Goal: Task Accomplishment & Management: Manage account settings

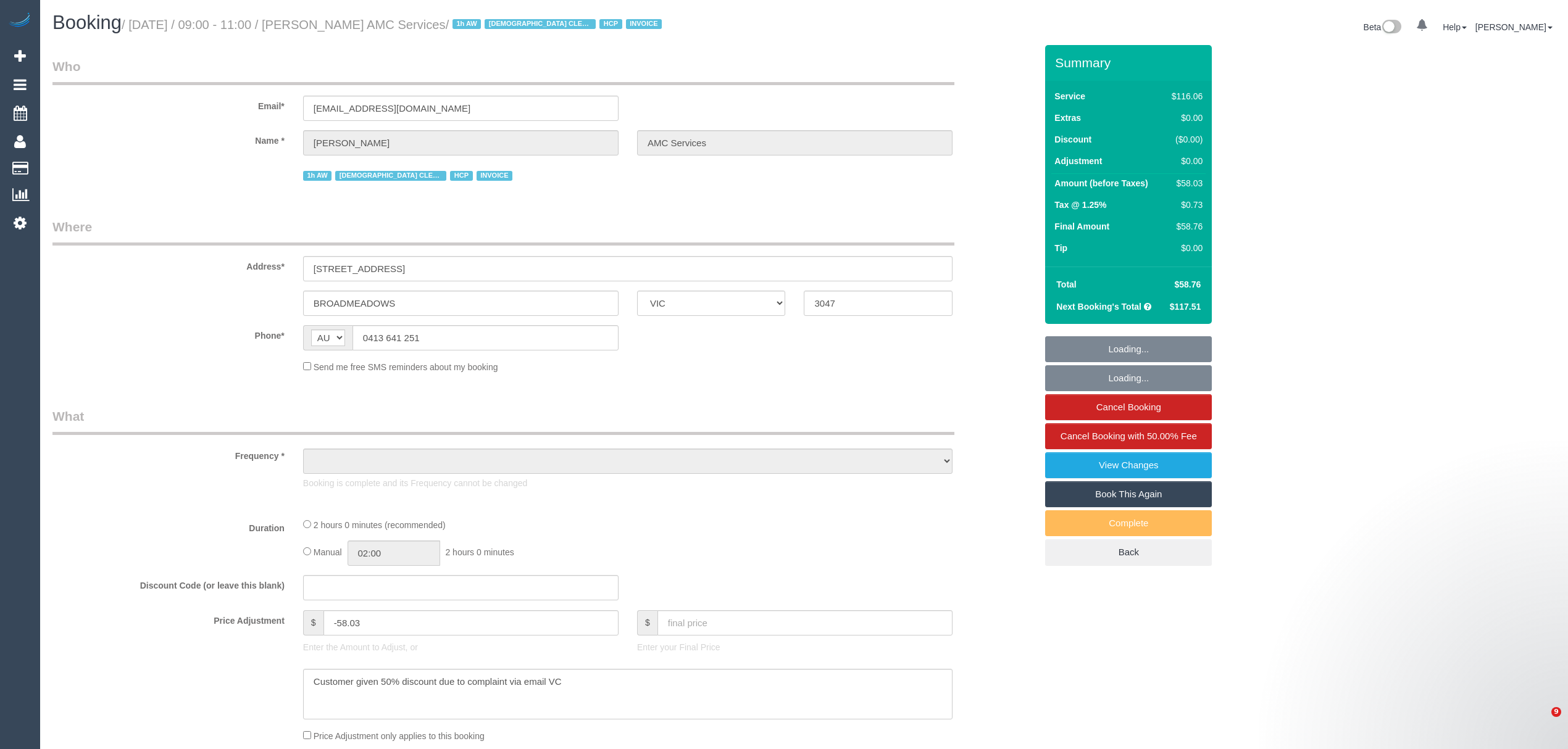
select select "VIC"
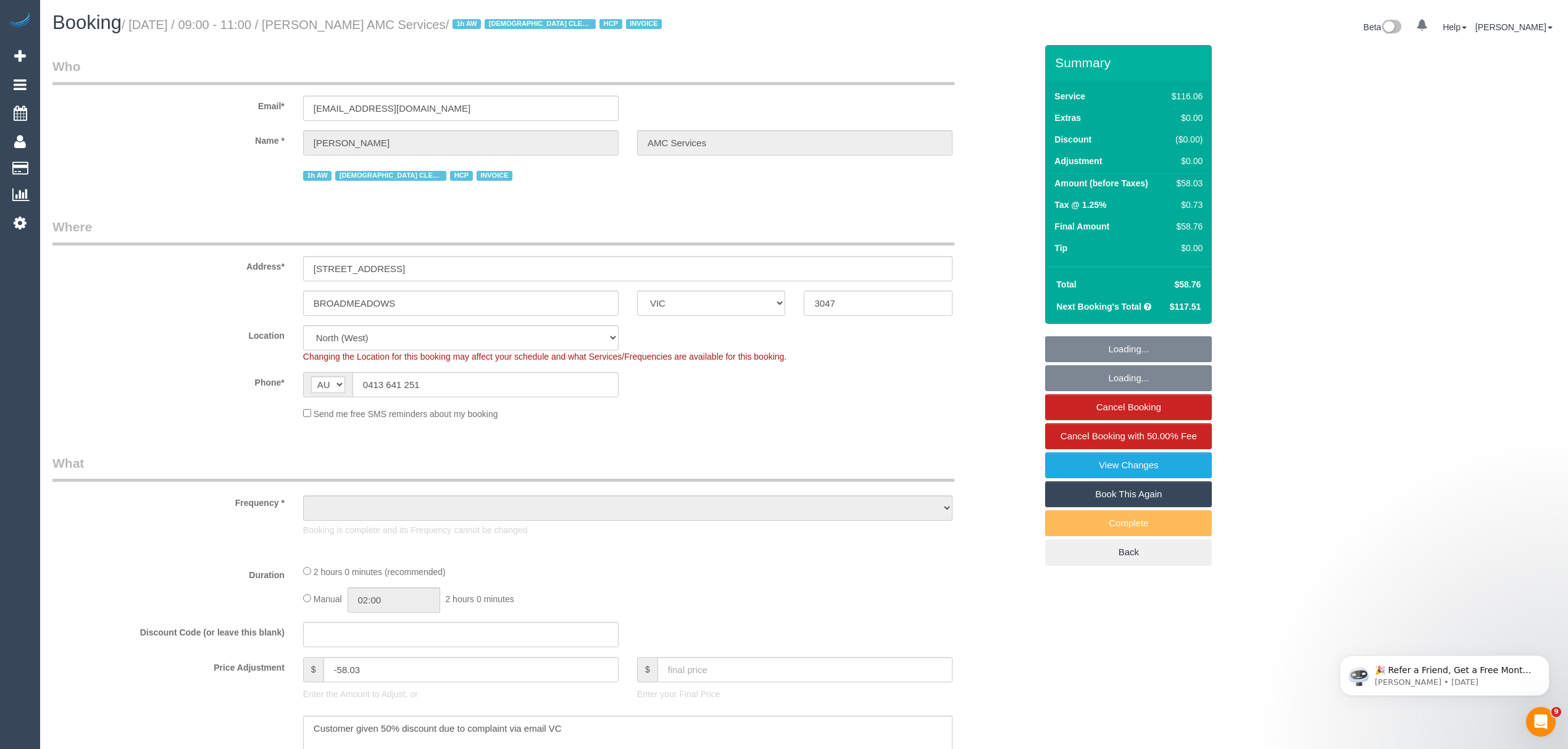
select select "object:547"
select select "number:28"
select select "number:14"
select select "number:19"
select select "number:36"
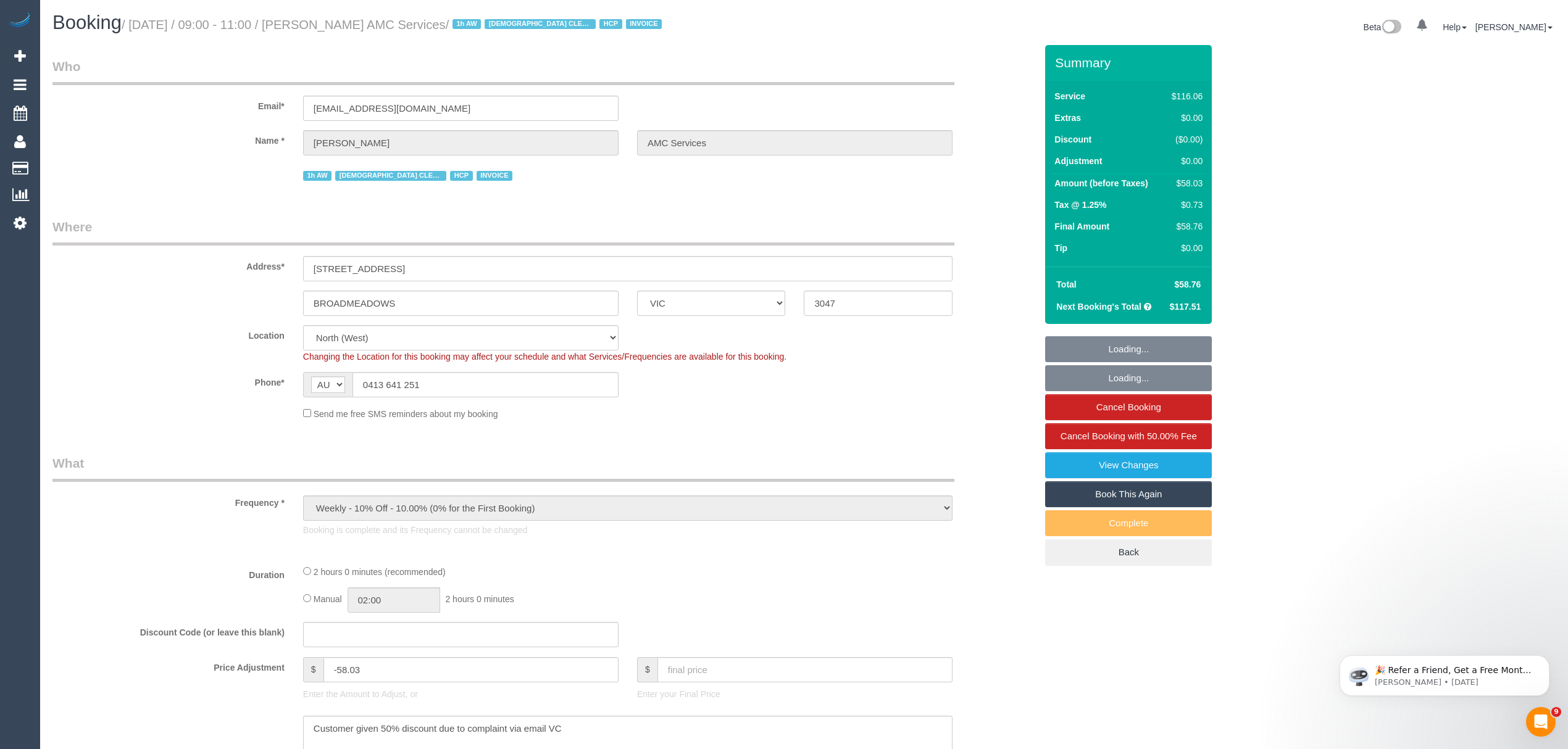
select select "number:34"
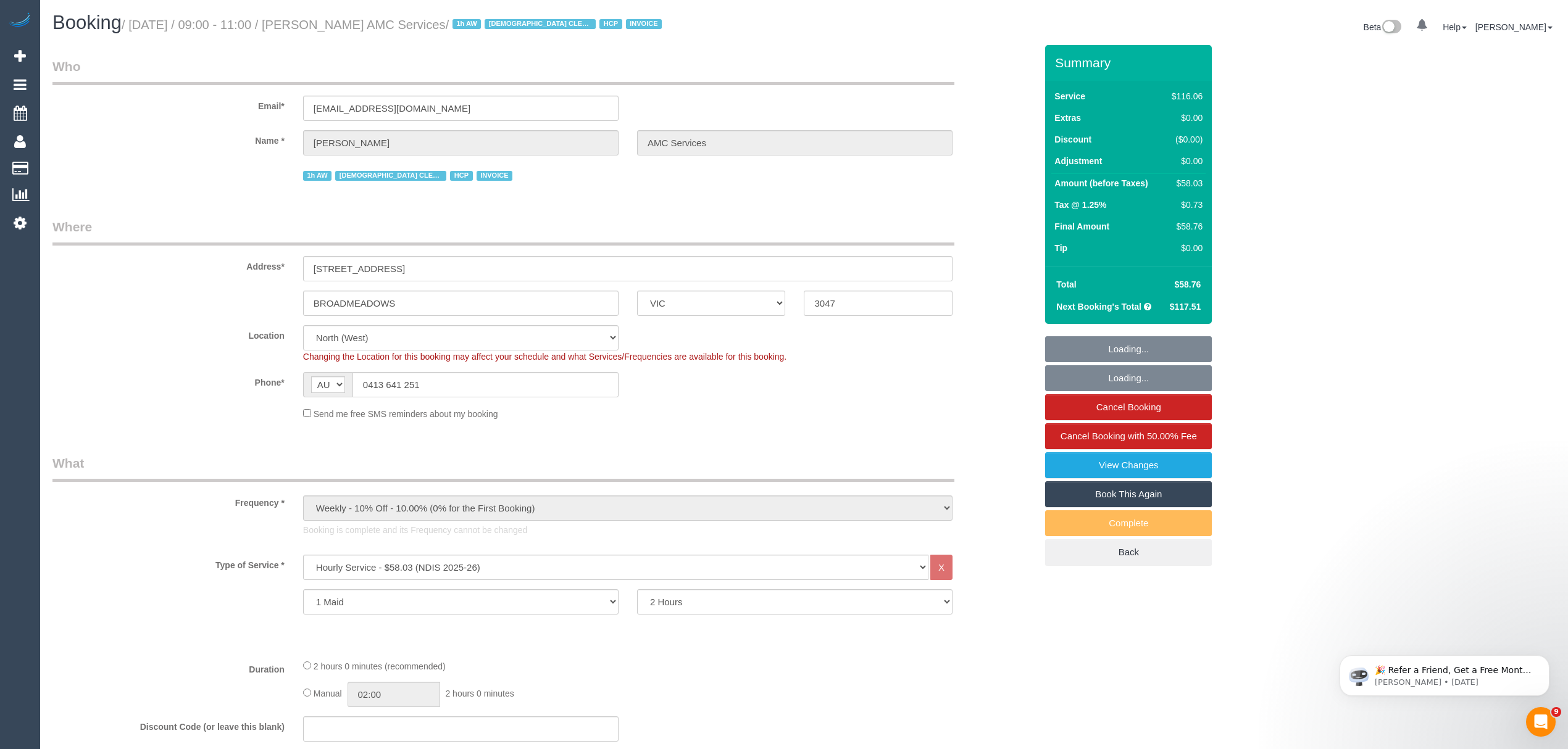
select select "object:1340"
click at [294, 144] on div "Ararsso Esmael" at bounding box center [460, 143] width 334 height 26
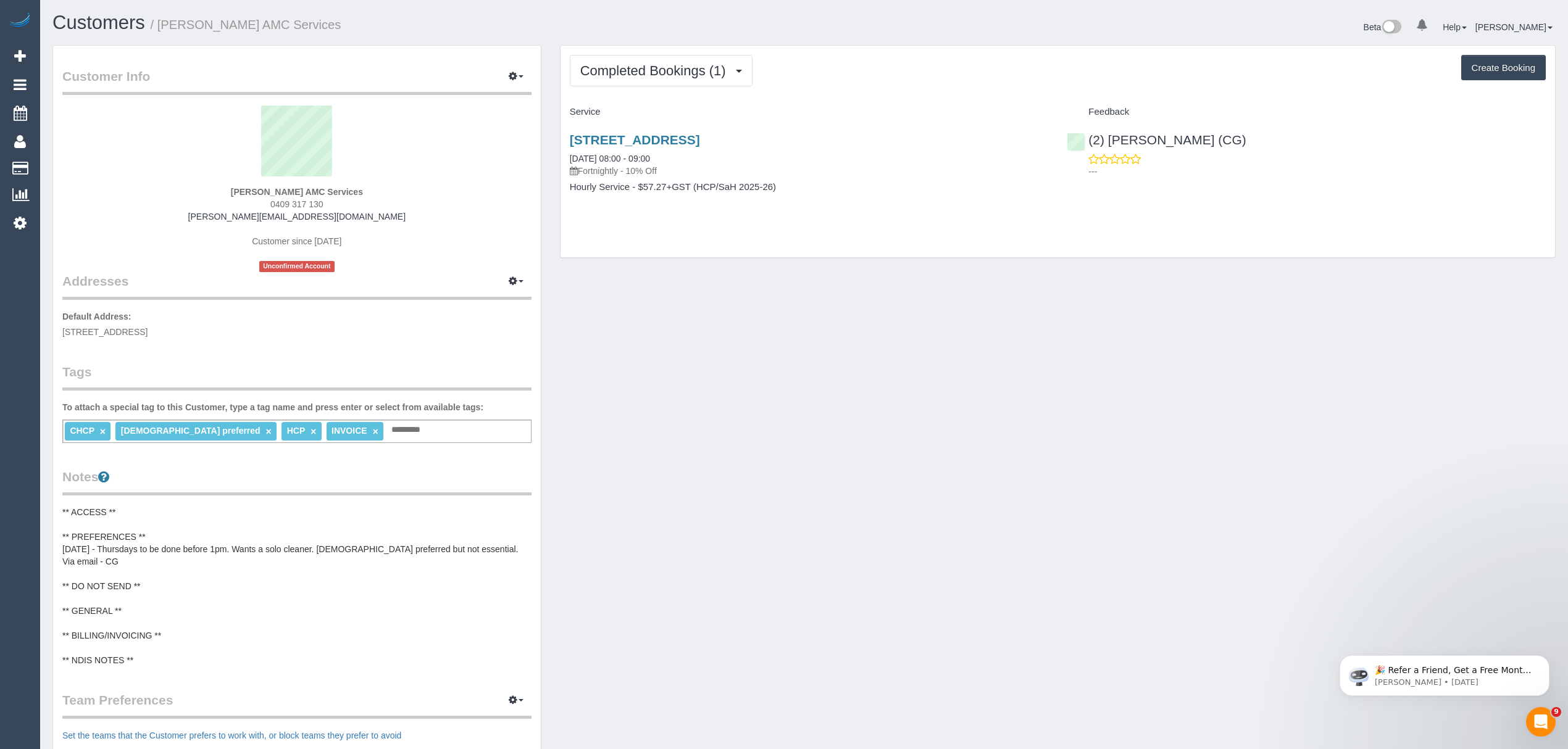
click at [205, 612] on pre "** ACCESS ** ** PREFERENCES ** [DATE] - Thursdays to be done before 1pm. Wants …" at bounding box center [296, 586] width 469 height 160
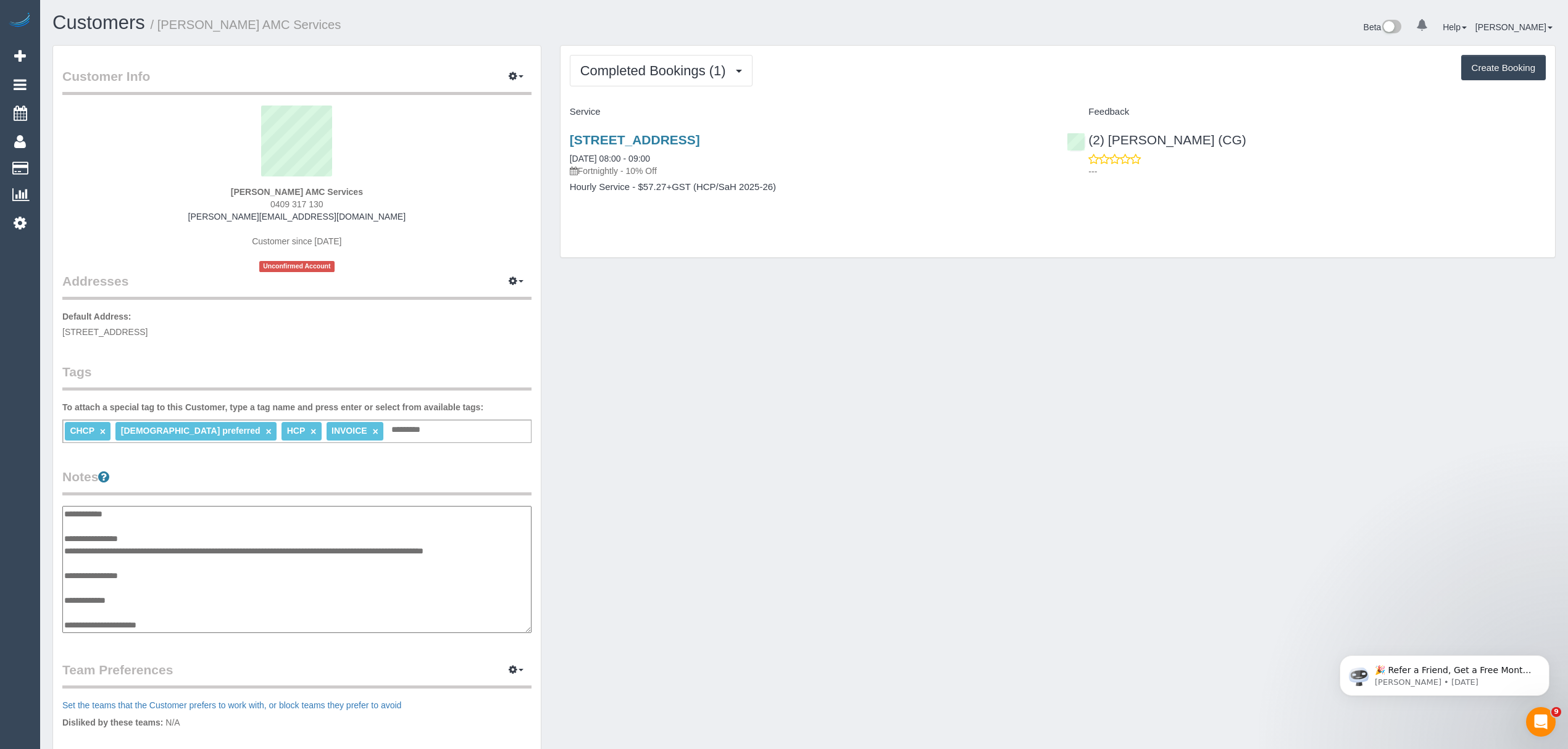
scroll to position [37, 0]
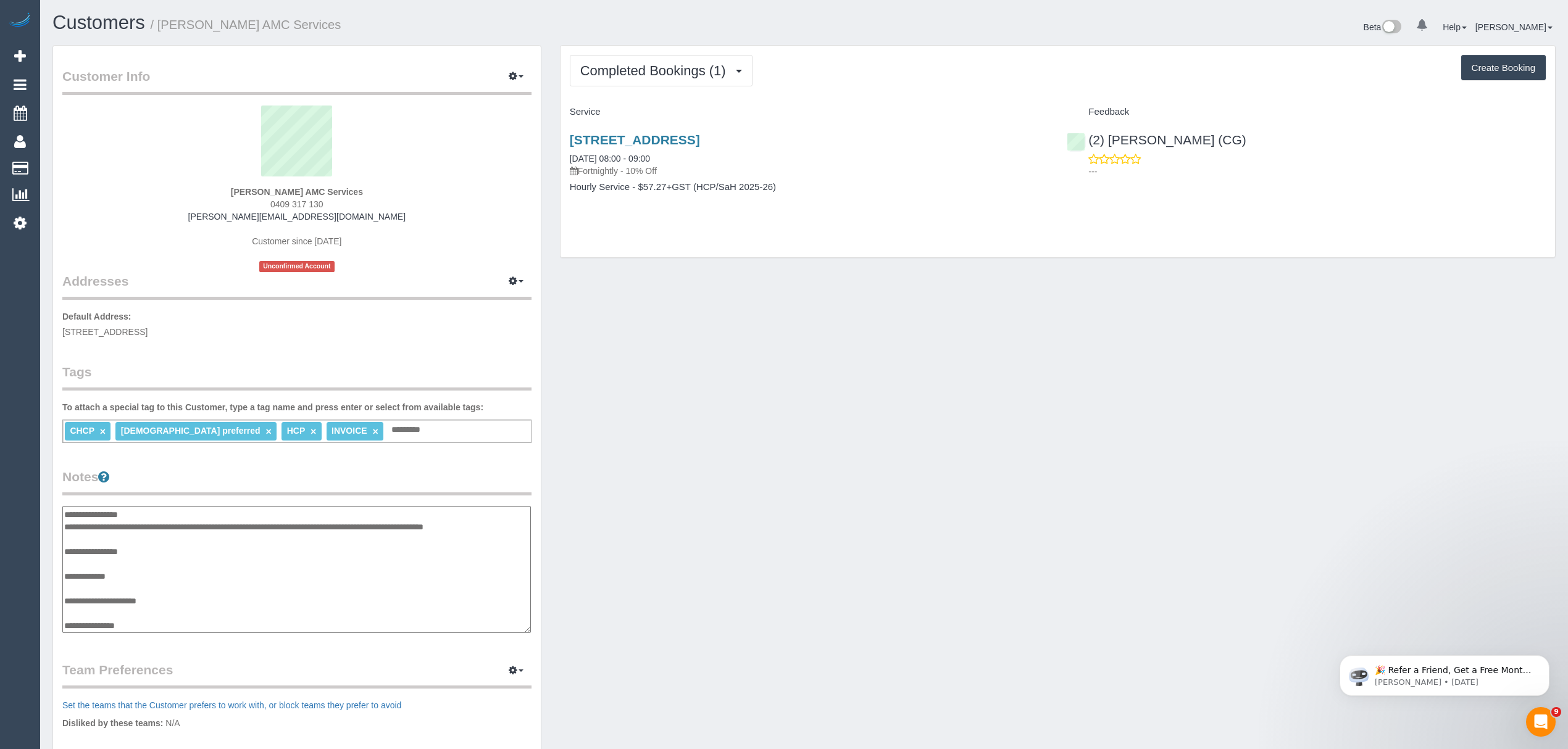
click at [193, 622] on textarea "**********" at bounding box center [295, 570] width 468 height 128
click at [190, 607] on textarea "**********" at bounding box center [295, 570] width 468 height 128
type textarea "**********"
click at [668, 576] on div "Customer Info Edit Contact Info Send Message Email Preferences Special Sales Ta…" at bounding box center [804, 504] width 1521 height 919
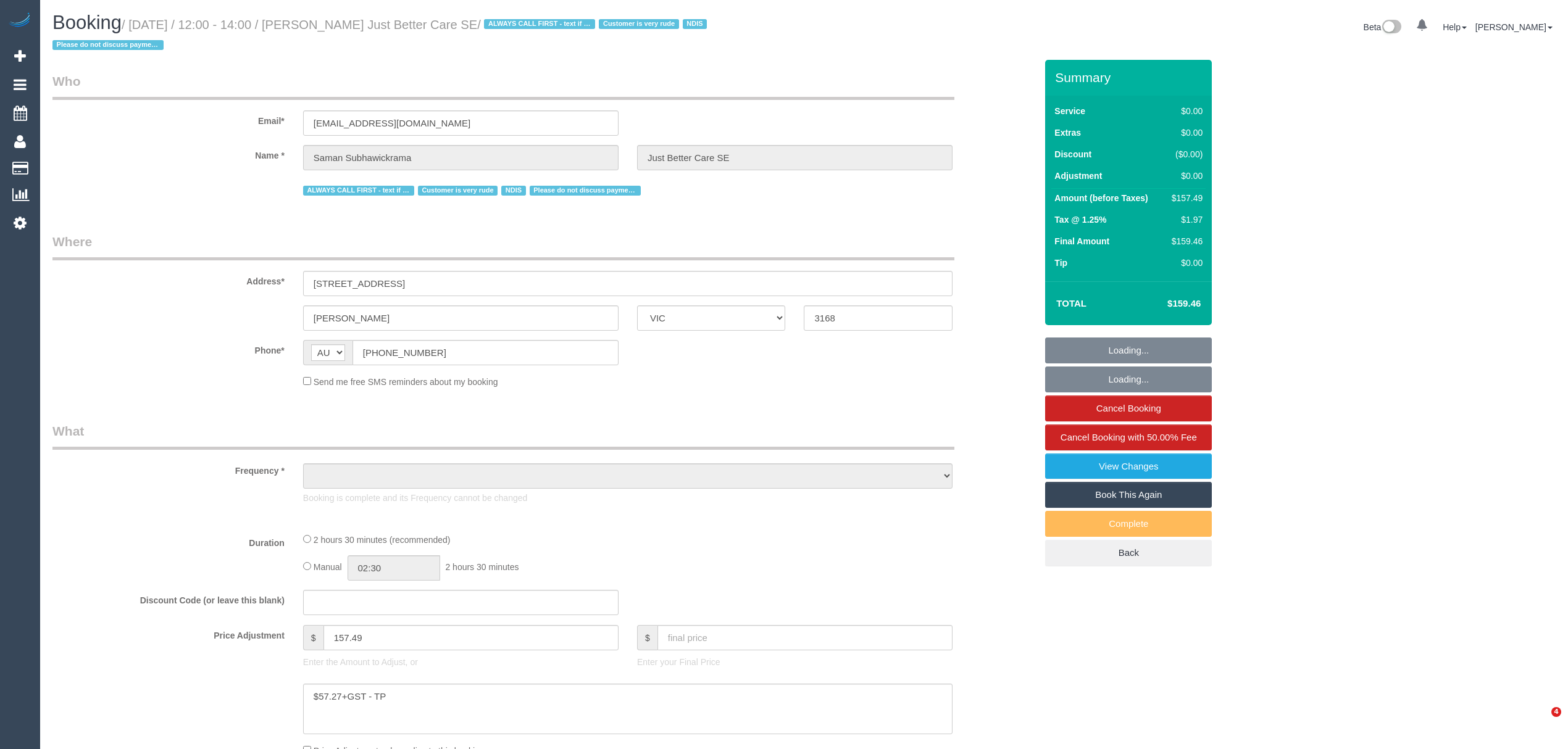
select select "VIC"
select select "object:542"
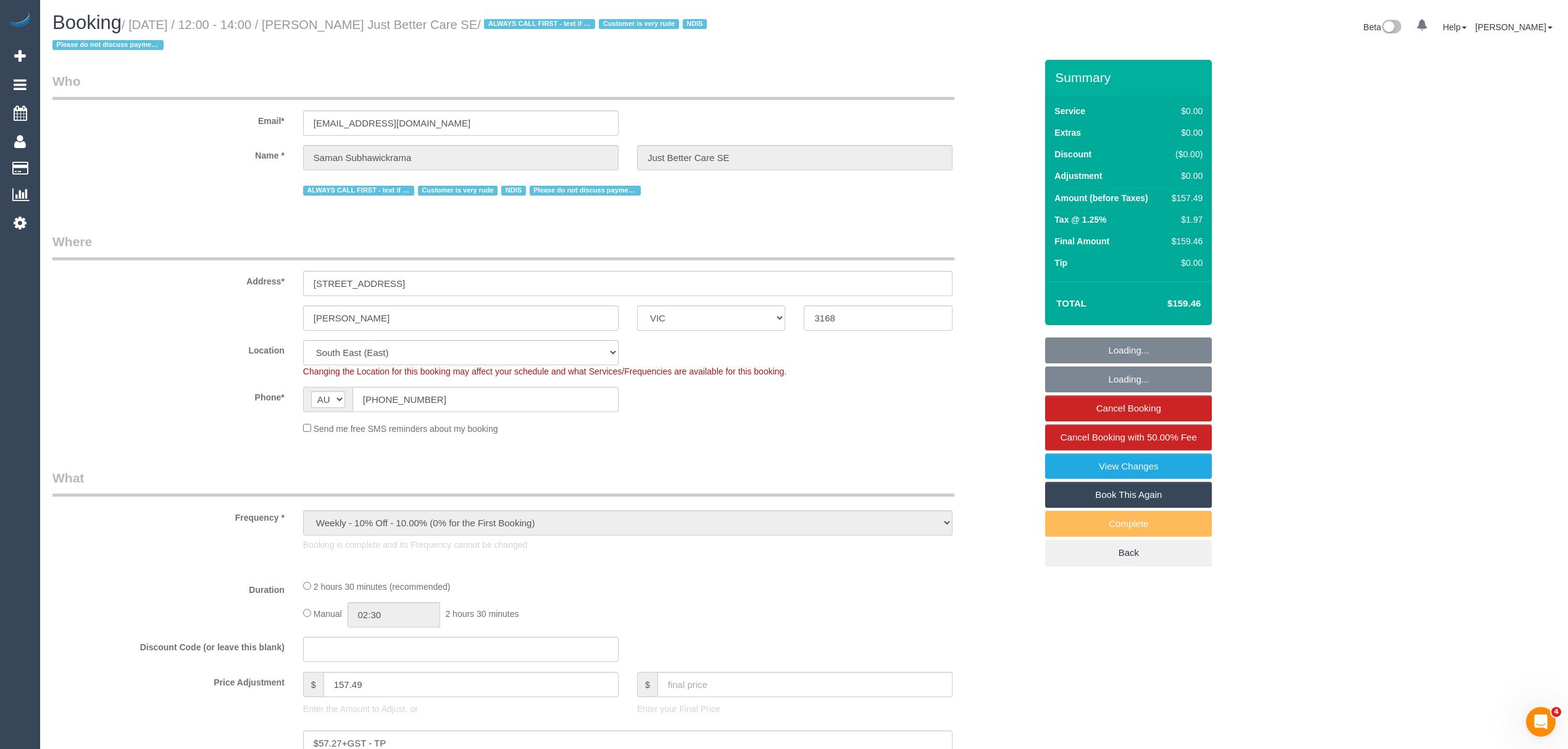
select select "number:28"
select select "number:14"
select select "number:18"
select select "number:23"
select select "object:1202"
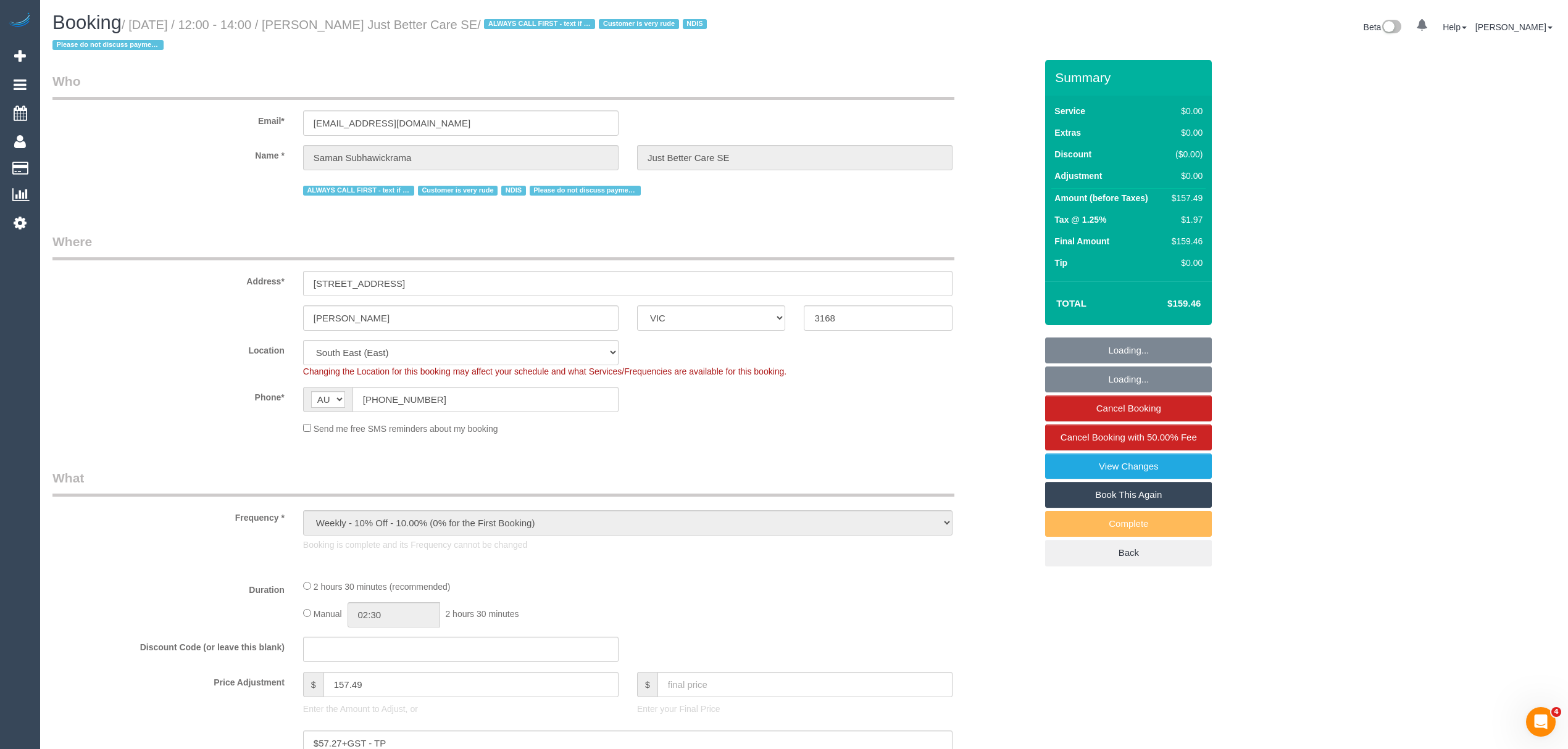
select select "150"
